Goal: Information Seeking & Learning: Learn about a topic

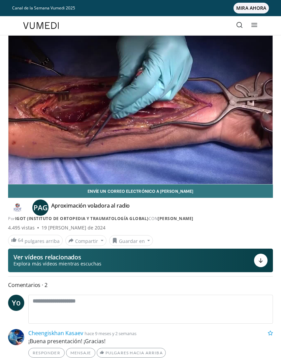
click at [142, 108] on icon "Video Player" at bounding box center [140, 109] width 13 height 13
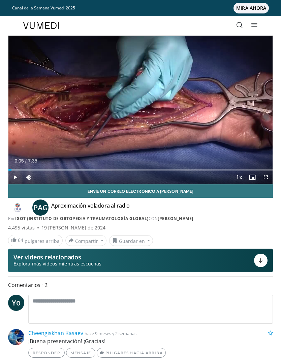
click at [237, 27] on icon at bounding box center [239, 25] width 7 height 7
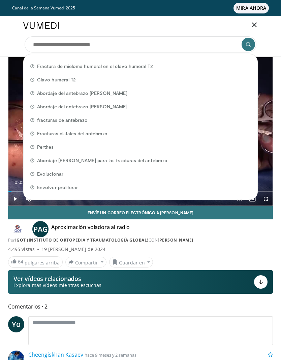
click at [60, 80] on font "Clavo humeral T2" at bounding box center [56, 80] width 39 height 6
type input "**********"
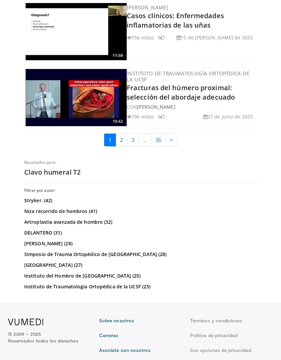
scroll to position [1527, 0]
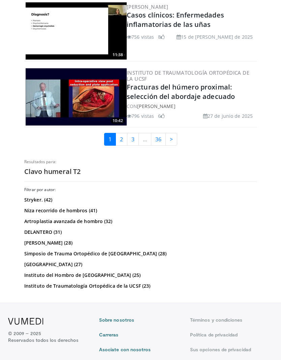
click at [119, 146] on link "2" at bounding box center [121, 139] width 12 height 13
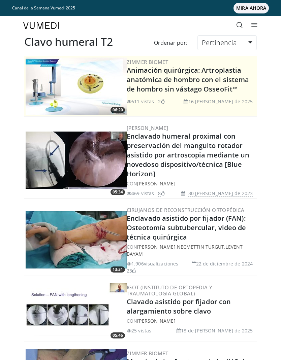
click at [235, 24] on link at bounding box center [239, 25] width 13 height 13
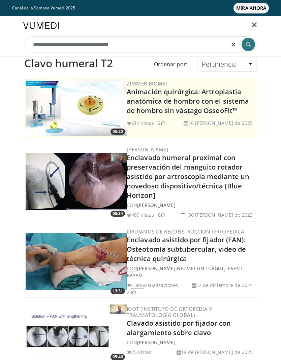
type input "**********"
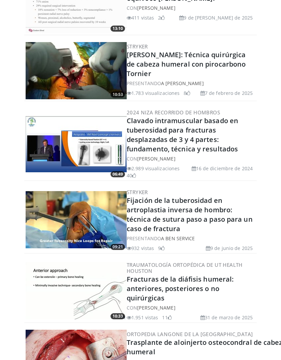
scroll to position [365, 0]
click at [196, 134] on font "Clavado intramuscular basado en tuberosidad para fracturas desplazadas de 3 y 4…" at bounding box center [182, 134] width 111 height 37
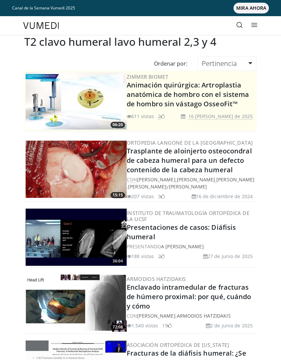
click at [240, 23] on icon at bounding box center [239, 25] width 7 height 7
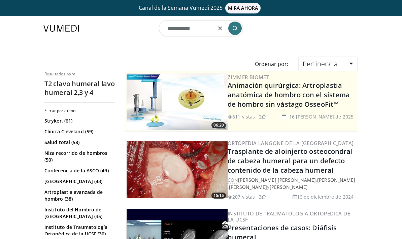
type input "**"
type input "**********"
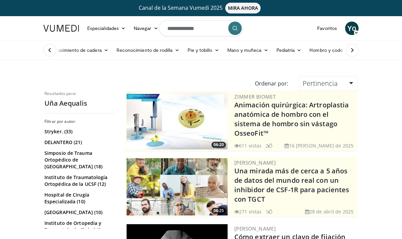
click at [166, 32] on input "**********" at bounding box center [201, 28] width 84 height 16
type input "*"
type input "**********"
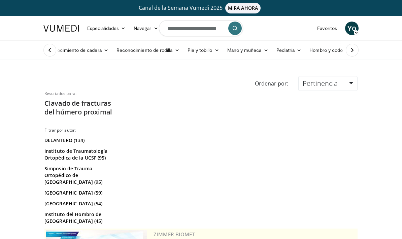
click at [215, 29] on form "**********" at bounding box center [201, 28] width 84 height 24
click at [202, 32] on input "*********" at bounding box center [201, 28] width 84 height 16
type input "*"
type input "**********"
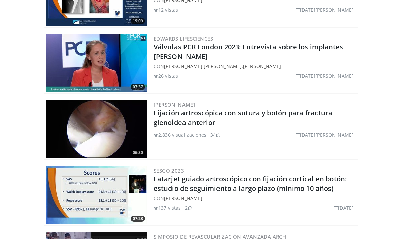
scroll to position [1604, 0]
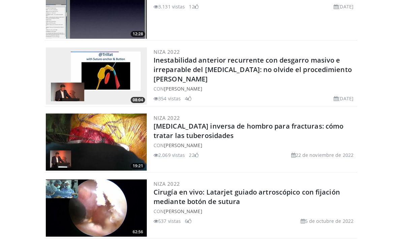
scroll to position [1525, 0]
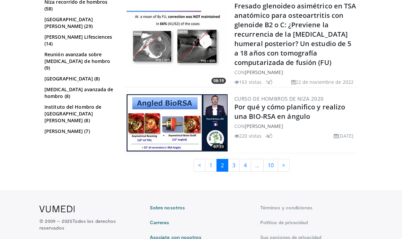
scroll to position [1729, 0]
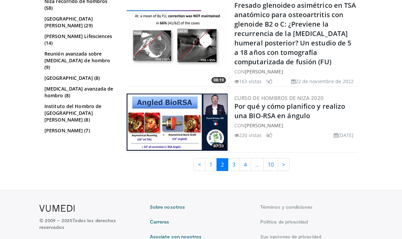
click at [230, 171] on link "3" at bounding box center [234, 164] width 12 height 13
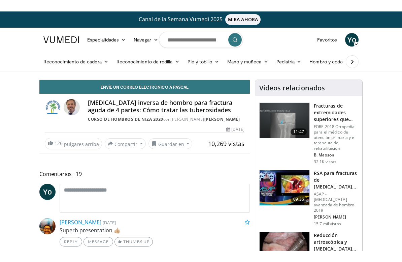
scroll to position [8, 0]
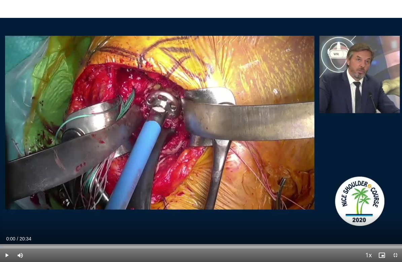
click at [10, 239] on span "Video Player" at bounding box center [6, 254] width 13 height 13
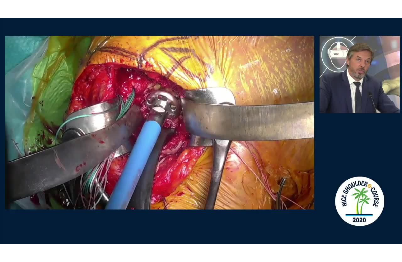
click at [229, 98] on div "10 seconds Tap to unmute" at bounding box center [201, 131] width 402 height 262
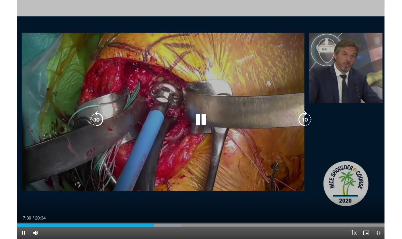
scroll to position [0, 0]
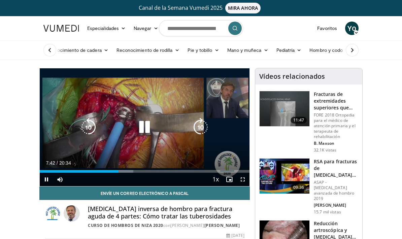
click at [147, 127] on icon "Video Player" at bounding box center [144, 127] width 19 height 19
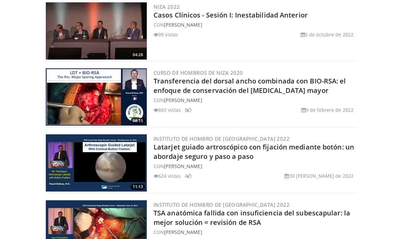
scroll to position [1780, 0]
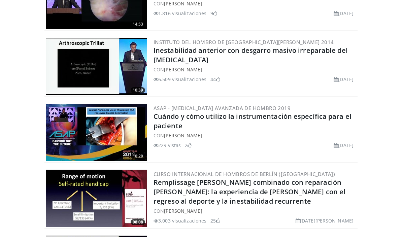
scroll to position [1758, 0]
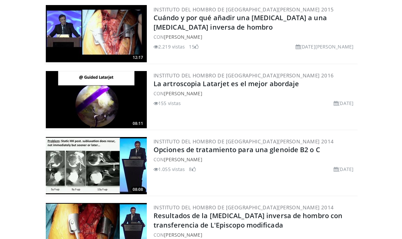
scroll to position [1704, 0]
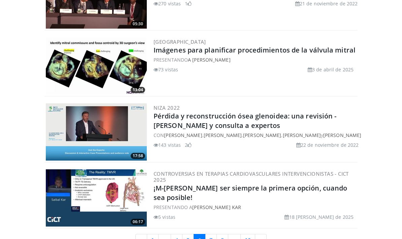
scroll to position [1807, 0]
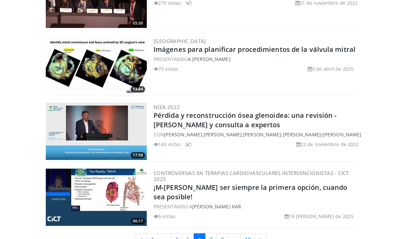
click at [212, 236] on font "7" at bounding box center [210, 239] width 3 height 7
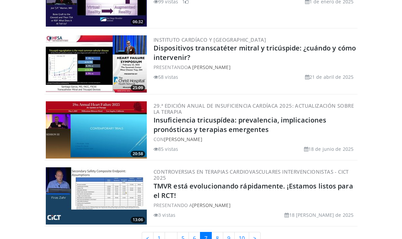
scroll to position [1846, 0]
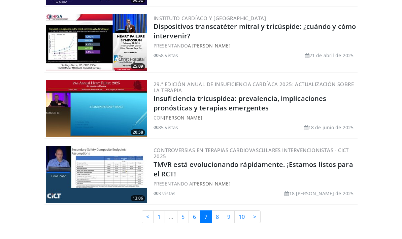
click at [219, 213] on font "8" at bounding box center [217, 216] width 3 height 7
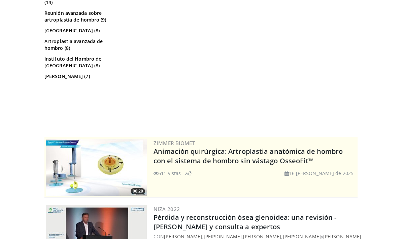
scroll to position [0, 0]
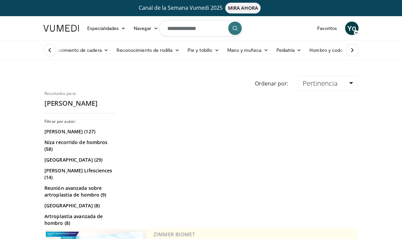
click at [179, 27] on input "**********" at bounding box center [201, 28] width 84 height 16
click at [213, 28] on button "button" at bounding box center [219, 28] width 13 height 13
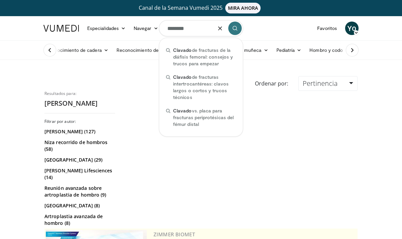
click at [167, 29] on input "*******" at bounding box center [201, 28] width 84 height 16
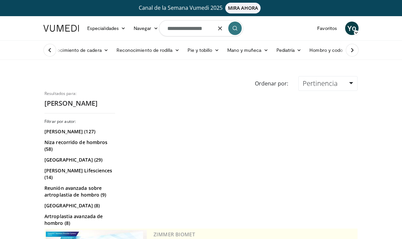
click at [212, 29] on input "**********" at bounding box center [201, 28] width 84 height 16
type input "**********"
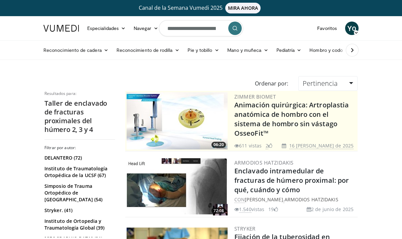
click at [225, 28] on form "**********" at bounding box center [201, 28] width 84 height 24
click at [208, 27] on input "**********" at bounding box center [201, 28] width 84 height 16
type input "**********"
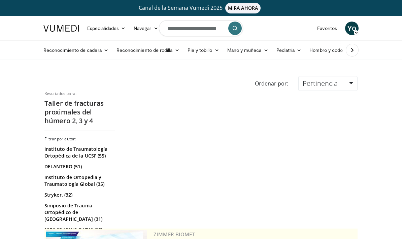
click at [201, 32] on input "**********" at bounding box center [201, 28] width 84 height 16
click at [203, 30] on input "**********" at bounding box center [201, 28] width 84 height 16
type input "**********"
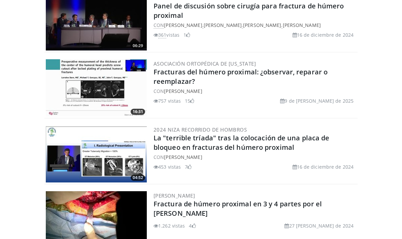
scroll to position [1586, 0]
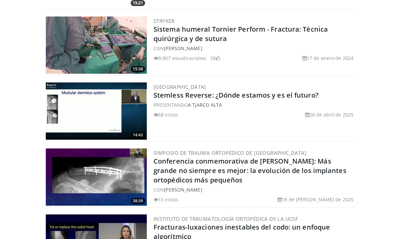
scroll to position [639, 0]
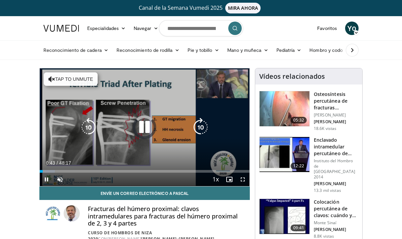
click at [244, 180] on span "Video Player" at bounding box center [242, 179] width 13 height 13
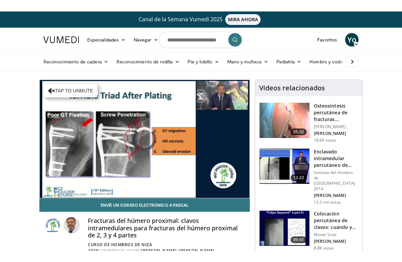
scroll to position [8, 0]
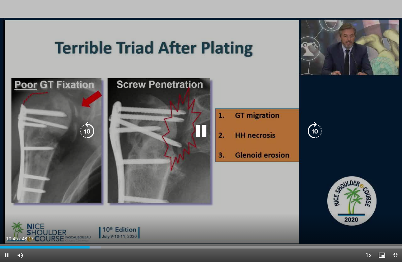
click at [201, 132] on icon "Video Player" at bounding box center [201, 131] width 19 height 19
click at [221, 151] on div "10 seconds Tap to unmute" at bounding box center [201, 131] width 402 height 262
click at [204, 134] on icon "Video Player" at bounding box center [201, 131] width 19 height 19
click at [94, 128] on icon "Video Player" at bounding box center [87, 131] width 19 height 19
click at [201, 131] on icon "Video Player" at bounding box center [201, 131] width 19 height 19
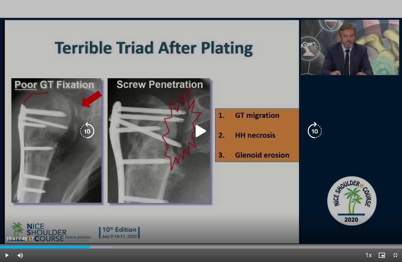
click at [204, 134] on icon "Video Player" at bounding box center [201, 131] width 19 height 19
click at [205, 128] on icon "Video Player" at bounding box center [201, 131] width 19 height 19
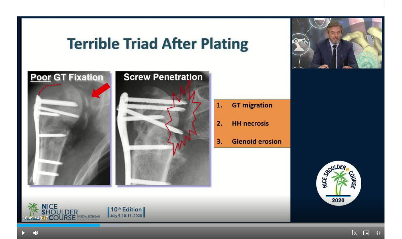
scroll to position [0, 0]
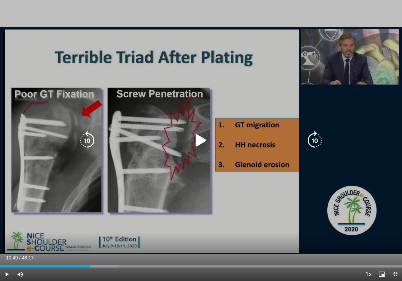
click at [198, 139] on icon "Video Player" at bounding box center [201, 140] width 19 height 19
click at [204, 142] on icon "Video Player" at bounding box center [201, 140] width 19 height 19
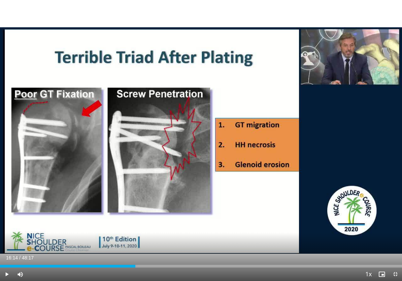
click at [227, 201] on div "10 seconds Tap to unmute" at bounding box center [201, 140] width 402 height 281
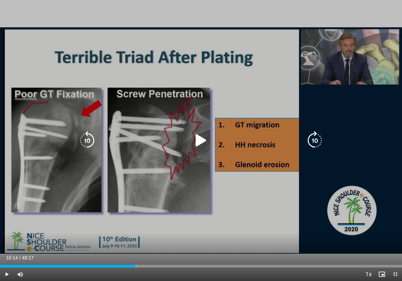
click at [199, 144] on icon "Video Player" at bounding box center [201, 140] width 19 height 19
click at [205, 141] on icon "Video Player" at bounding box center [201, 140] width 19 height 19
click at [86, 143] on icon "Video Player" at bounding box center [87, 140] width 19 height 19
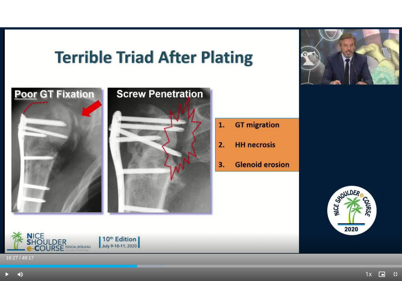
click at [249, 194] on div "10 seconds Tap to unmute" at bounding box center [201, 140] width 402 height 281
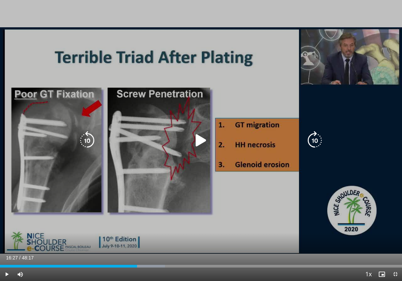
click at [199, 145] on icon "Video Player" at bounding box center [201, 140] width 19 height 19
click at [86, 140] on icon "Video Player" at bounding box center [87, 140] width 19 height 19
click at [204, 144] on icon "Video Player" at bounding box center [201, 140] width 19 height 19
click at [214, 196] on div "10 seconds Tap to unmute" at bounding box center [201, 140] width 402 height 281
click at [200, 136] on icon "Video Player" at bounding box center [201, 140] width 19 height 19
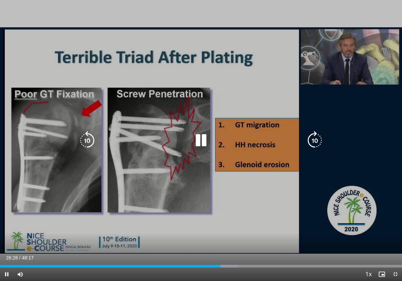
click at [206, 140] on icon "Video Player" at bounding box center [201, 140] width 19 height 19
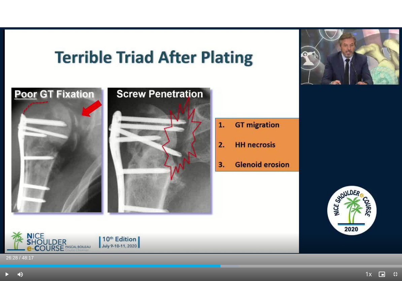
click at [233, 187] on div "10 seconds Tap to unmute" at bounding box center [201, 140] width 402 height 281
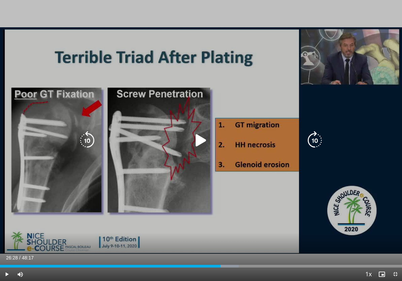
click at [200, 144] on icon "Video Player" at bounding box center [201, 140] width 19 height 19
click at [86, 146] on icon "Video Player" at bounding box center [87, 140] width 19 height 19
click at [91, 141] on icon "Video Player" at bounding box center [87, 140] width 19 height 19
click at [79, 143] on icon "Video Player" at bounding box center [87, 140] width 19 height 19
click at [88, 142] on icon "Video Player" at bounding box center [87, 140] width 19 height 19
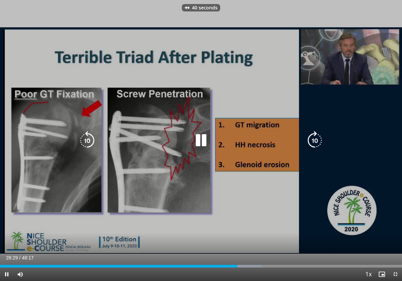
click at [83, 146] on icon "Video Player" at bounding box center [87, 140] width 19 height 19
click at [82, 145] on icon "Video Player" at bounding box center [87, 140] width 19 height 19
click at [87, 145] on icon "Video Player" at bounding box center [87, 140] width 19 height 19
click at [88, 144] on icon "Video Player" at bounding box center [87, 140] width 19 height 19
click at [89, 140] on icon "Video Player" at bounding box center [87, 140] width 19 height 19
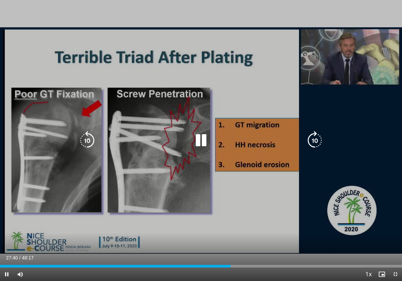
click at [399, 239] on div "90 seconds Tap to unmute" at bounding box center [201, 140] width 402 height 281
click at [89, 141] on icon "Video Player" at bounding box center [87, 140] width 19 height 19
click at [205, 144] on icon "Video Player" at bounding box center [201, 140] width 19 height 19
click at [222, 190] on div "10 seconds Tap to unmute" at bounding box center [201, 140] width 402 height 281
click at [204, 140] on icon "Video Player" at bounding box center [201, 140] width 19 height 19
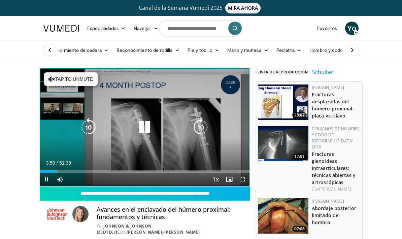
scroll to position [1, 0]
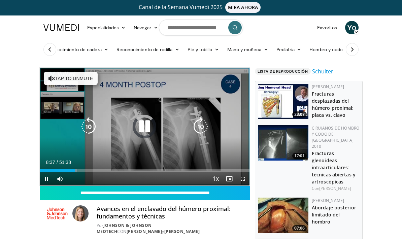
click at [108, 171] on div "Loaded : 17.77%" at bounding box center [145, 170] width 210 height 3
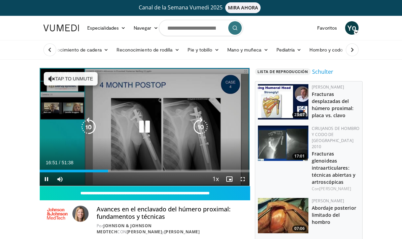
scroll to position [0, 0]
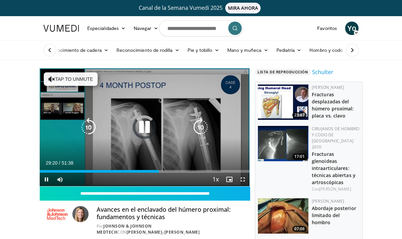
click at [158, 170] on div "Loaded : 34.31%" at bounding box center [145, 171] width 210 height 3
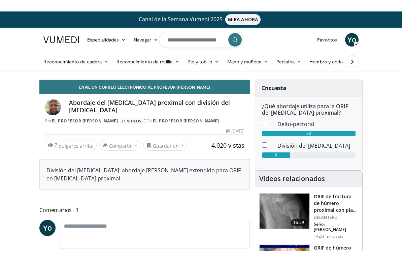
scroll to position [8, 0]
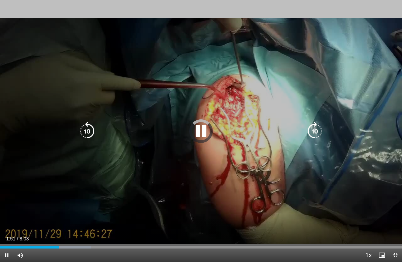
click at [93, 239] on div "Loaded : 22.72%" at bounding box center [201, 245] width 402 height 6
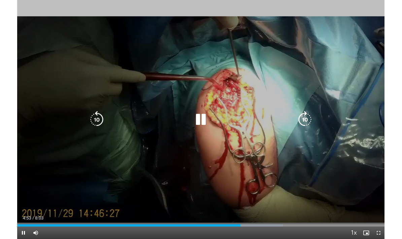
scroll to position [0, 0]
